Goal: Task Accomplishment & Management: Use online tool/utility

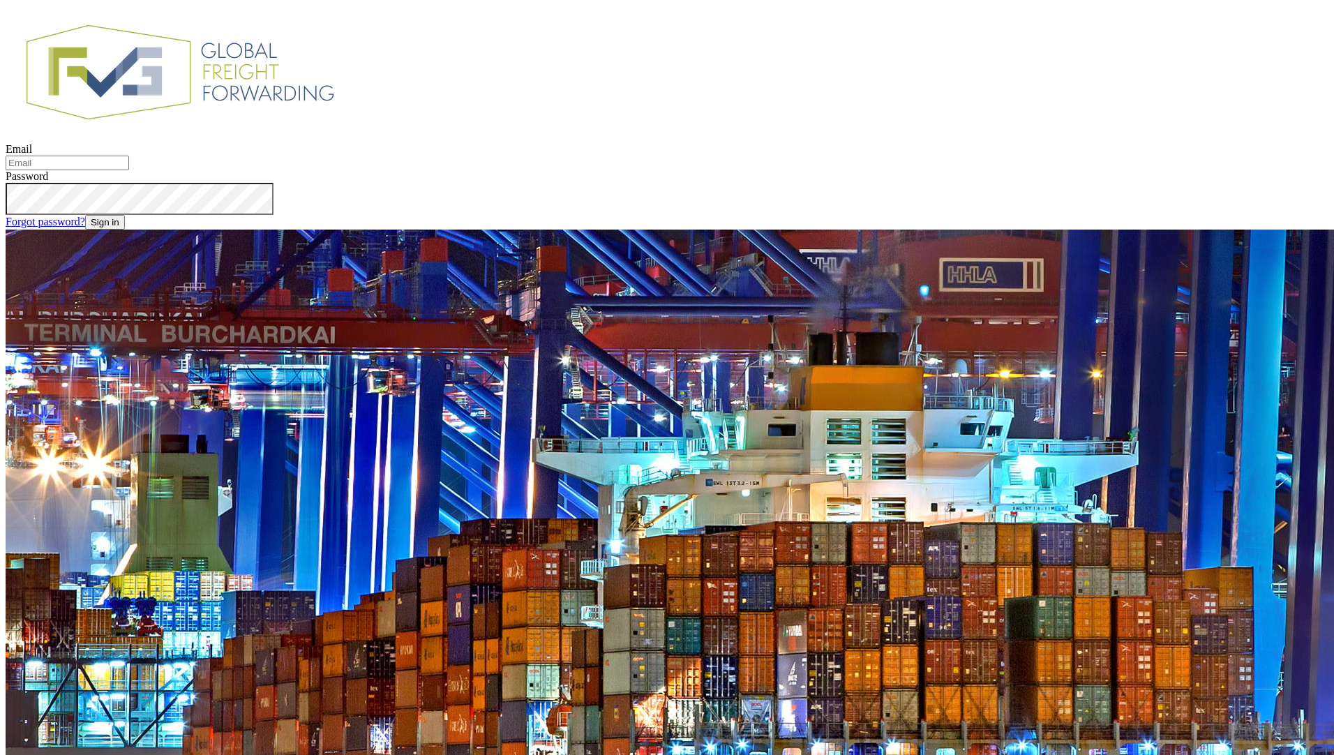
type input "[EMAIL_ADDRESS][DOMAIN_NAME]"
click at [125, 230] on button "Sign in" at bounding box center [105, 222] width 40 height 15
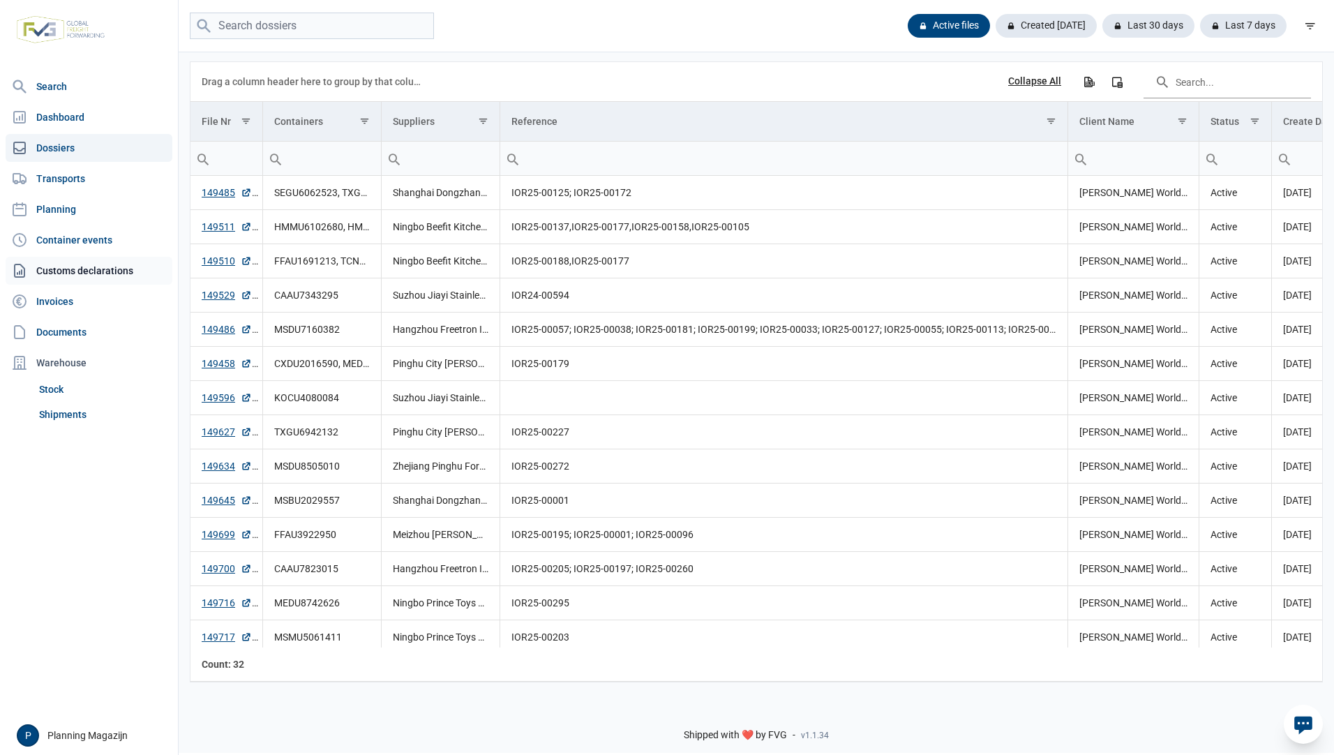
click at [84, 270] on link "Customs declarations" at bounding box center [89, 271] width 167 height 28
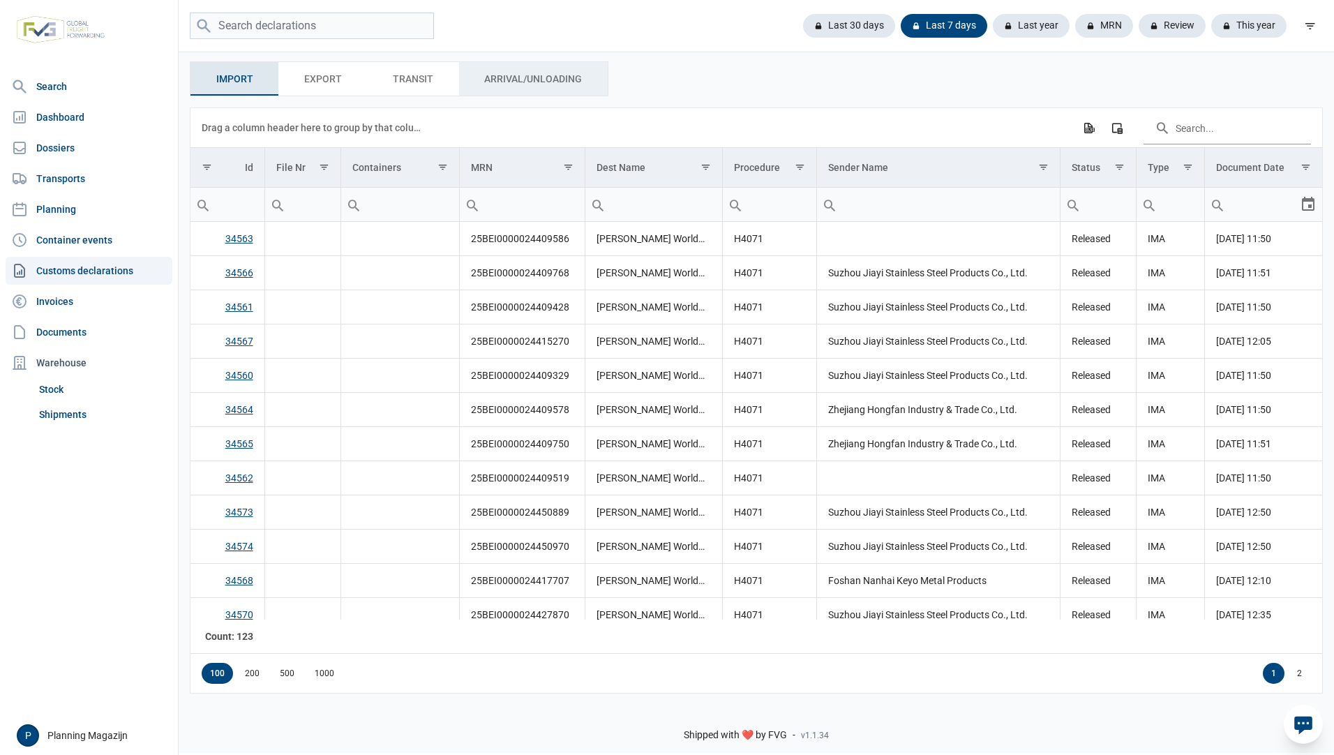
click at [514, 90] on div "Arrival/Unloading Arrival/Unloading" at bounding box center [533, 78] width 149 height 33
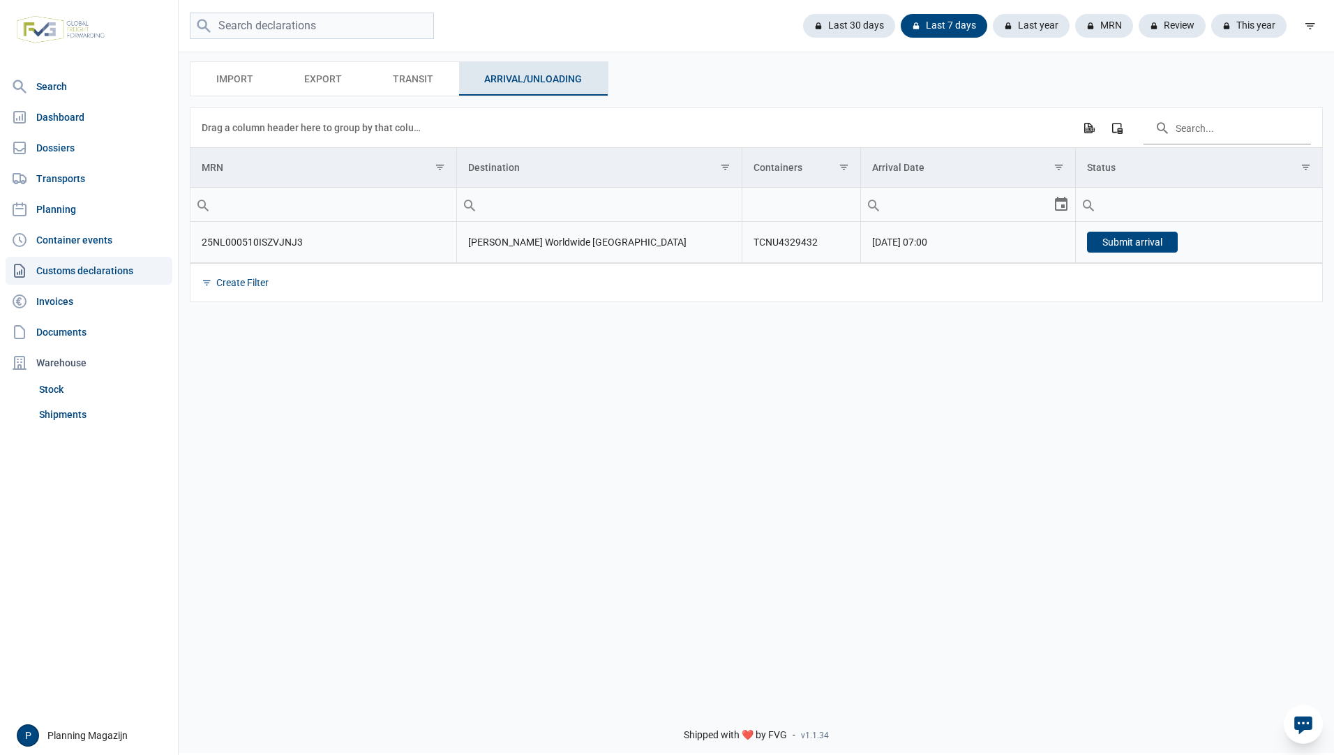
click at [1111, 256] on td "Submit arrival" at bounding box center [1199, 242] width 246 height 41
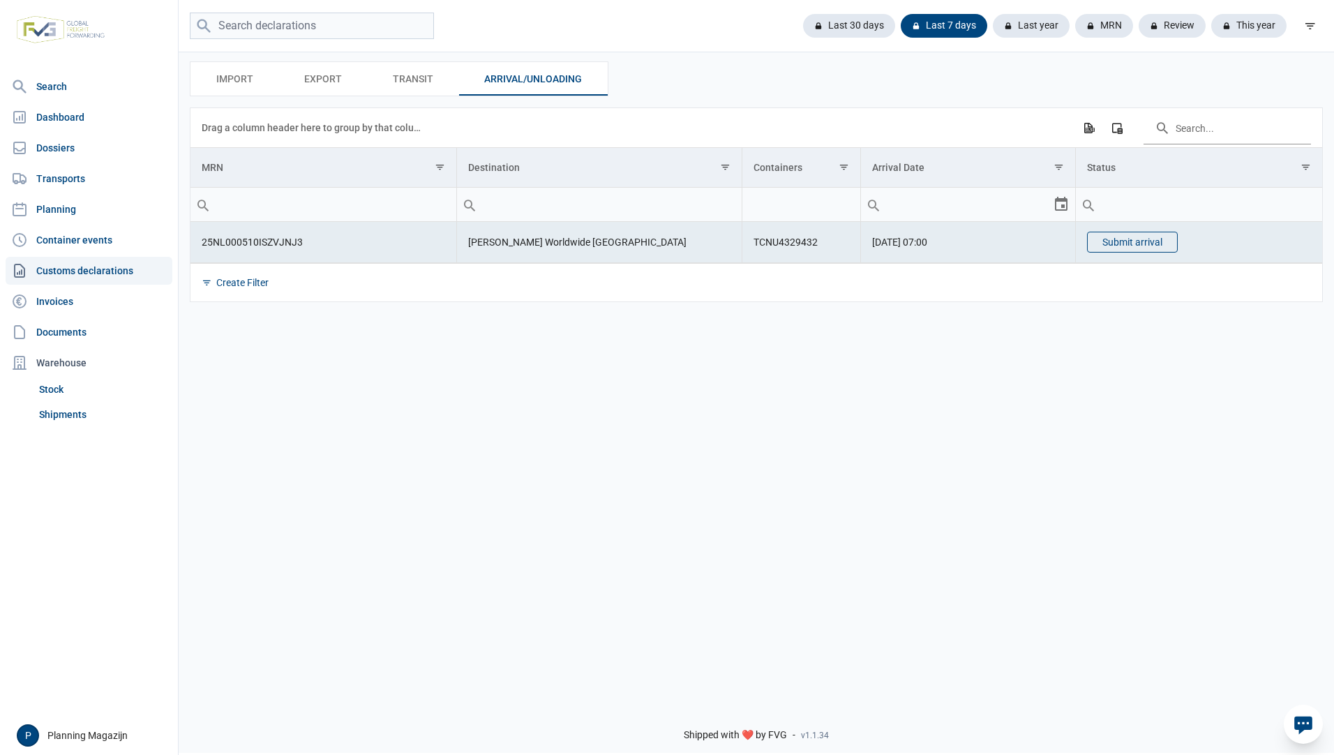
click at [1116, 247] on button "Submit arrival" at bounding box center [1132, 242] width 91 height 21
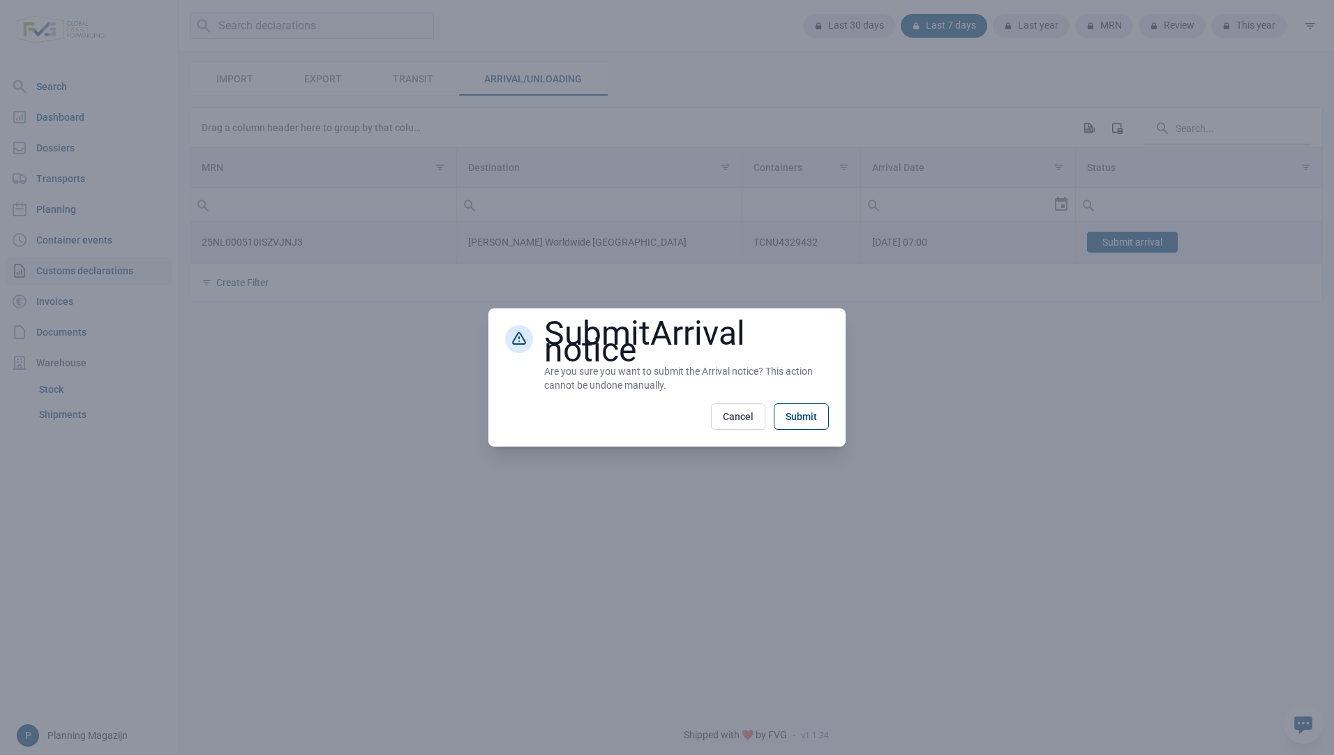
click at [798, 412] on button "Submit" at bounding box center [801, 416] width 55 height 27
